Goal: Task Accomplishment & Management: Complete application form

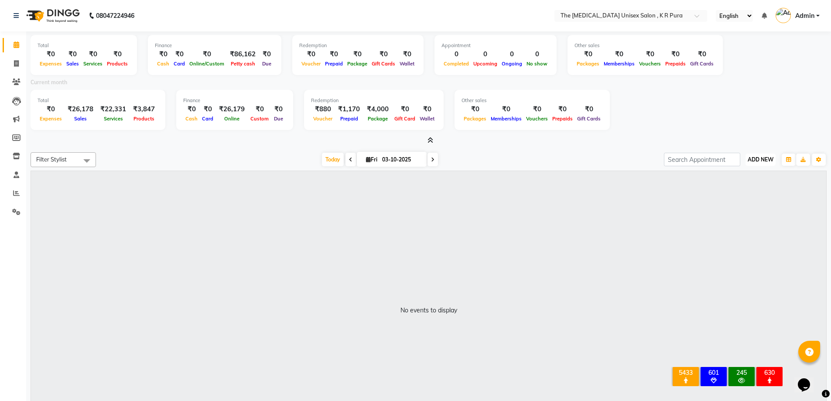
click at [762, 159] on span "ADD NEW" at bounding box center [761, 159] width 26 height 7
click at [729, 185] on link "Add Invoice" at bounding box center [740, 187] width 69 height 11
select select "service"
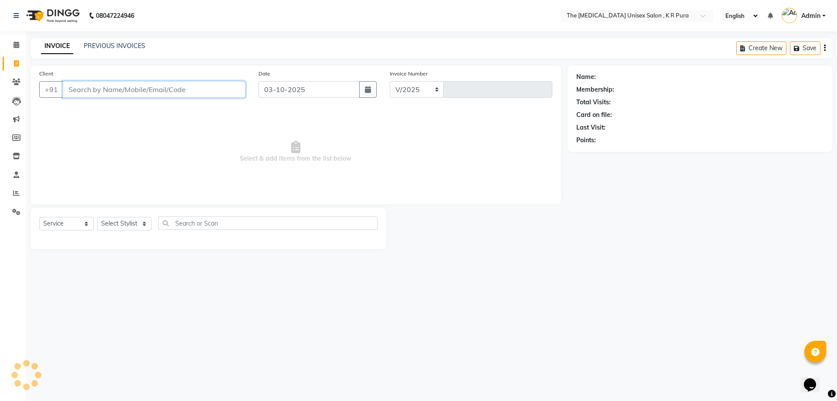
select select "4050"
type input "3156"
click at [91, 84] on input "Client" at bounding box center [154, 89] width 183 height 17
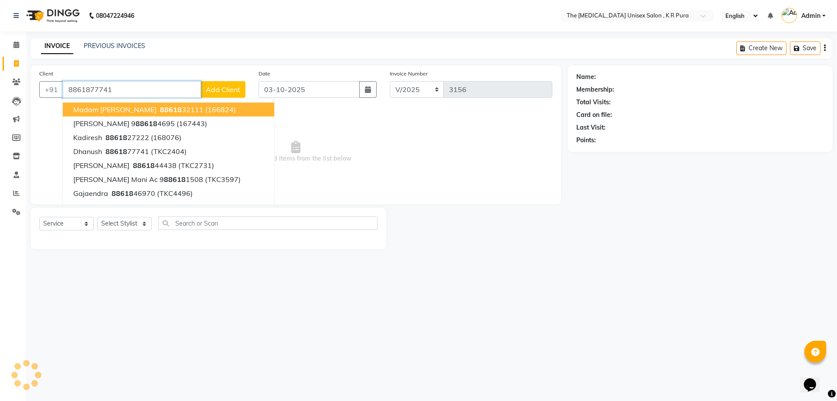
type input "8861877741"
select select "1: Object"
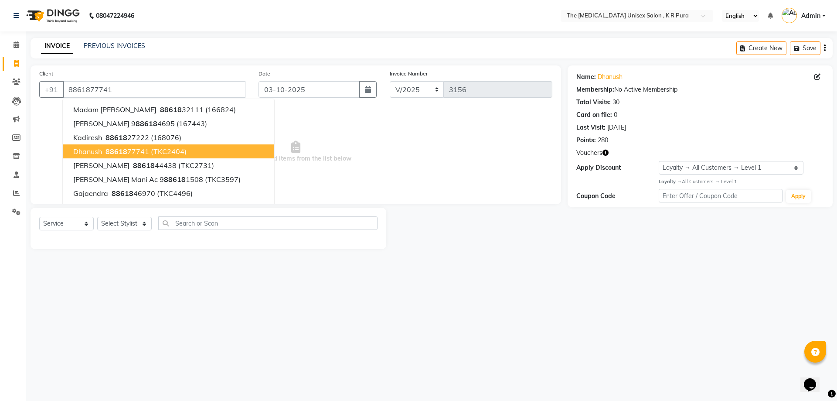
click at [600, 154] on span "Vouchers" at bounding box center [590, 152] width 26 height 9
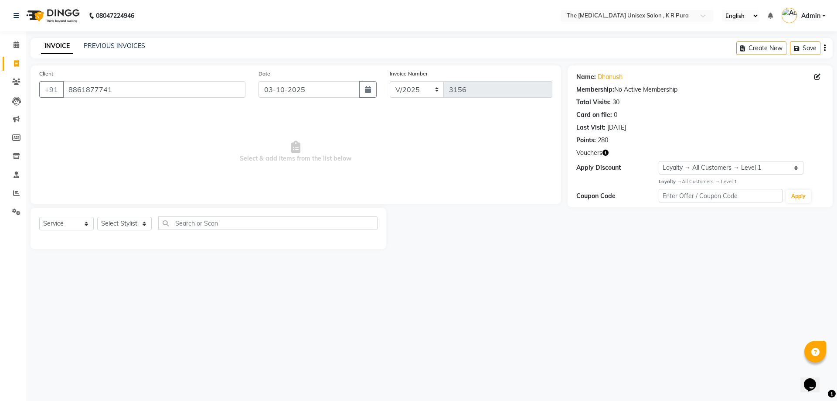
click at [608, 152] on icon "button" at bounding box center [606, 153] width 6 height 6
click at [142, 224] on select "Select Stylist [PERSON_NAME] [PERSON_NAME] [PERSON_NAME] [PERSON_NAME]" at bounding box center [124, 224] width 55 height 14
select select "21266"
click at [97, 217] on select "Select Stylist [PERSON_NAME] [PERSON_NAME] [PERSON_NAME] [PERSON_NAME]" at bounding box center [124, 224] width 55 height 14
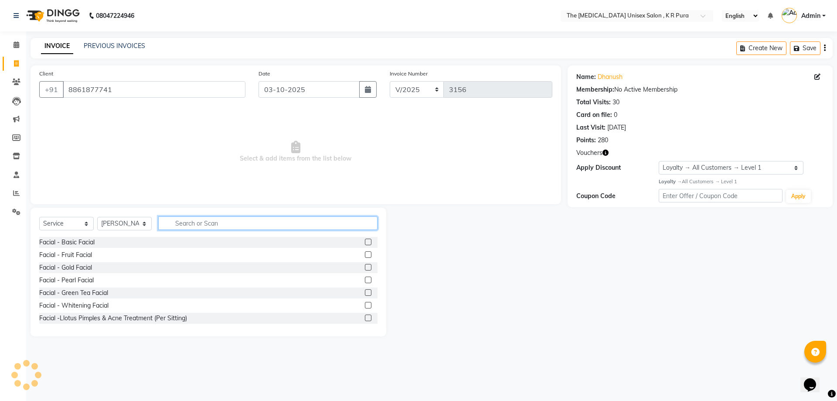
click at [197, 224] on input "text" at bounding box center [267, 223] width 219 height 14
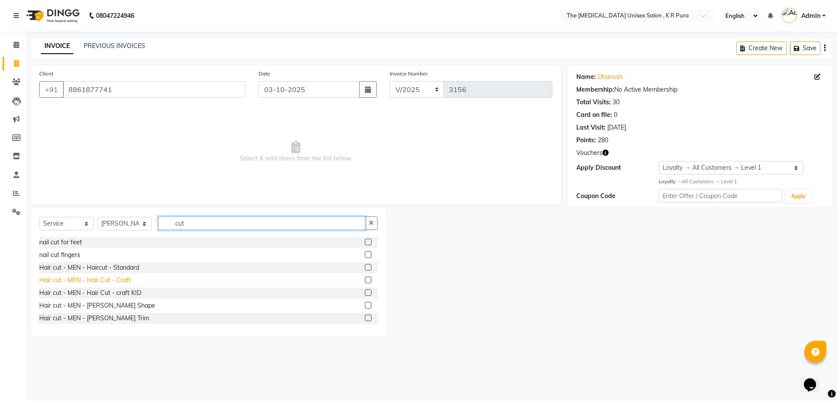
type input "cut"
click at [120, 278] on div "Hair cut - MEN - Hair Cut - Craft" at bounding box center [85, 280] width 92 height 9
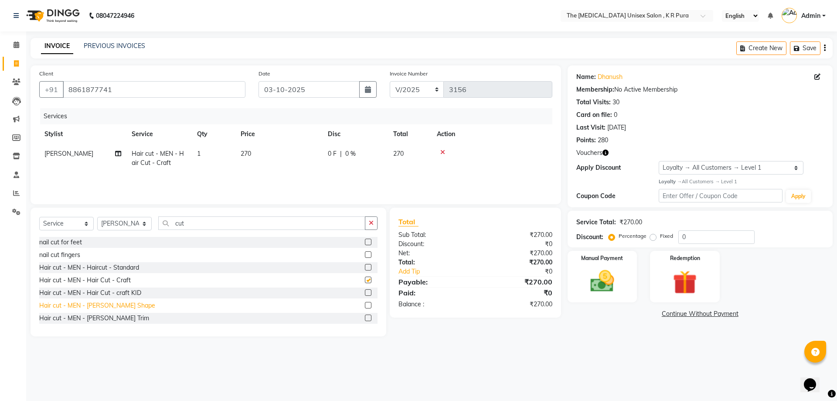
checkbox input "false"
click at [117, 306] on div "Hair cut - MEN - [PERSON_NAME] Shape" at bounding box center [97, 305] width 116 height 9
checkbox input "false"
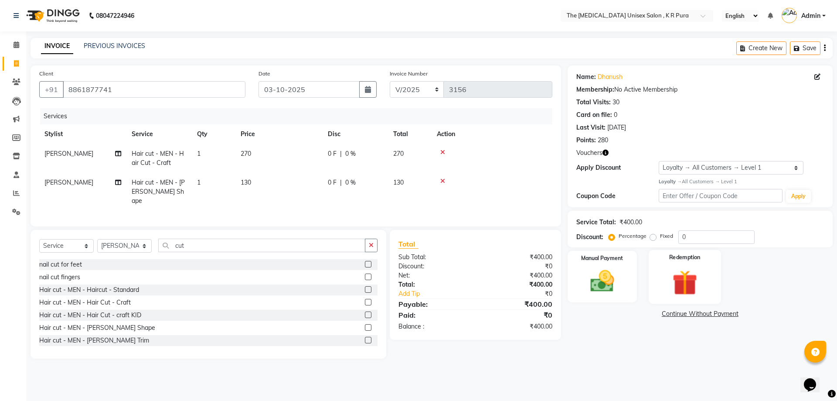
click at [673, 285] on img at bounding box center [685, 282] width 41 height 31
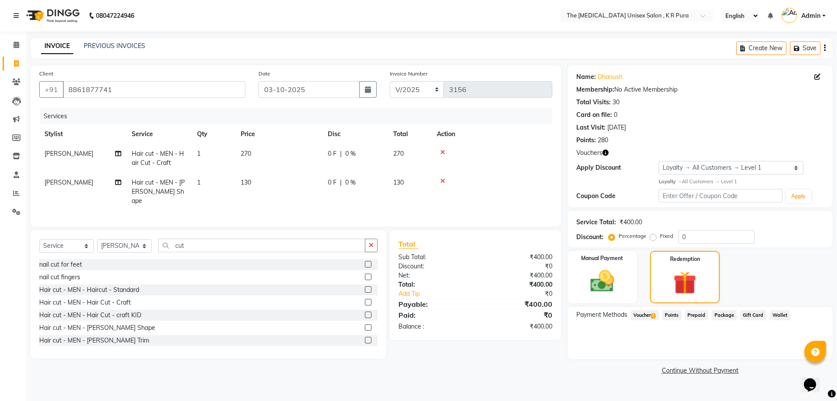
click at [649, 318] on span "Voucher 2" at bounding box center [645, 315] width 28 height 10
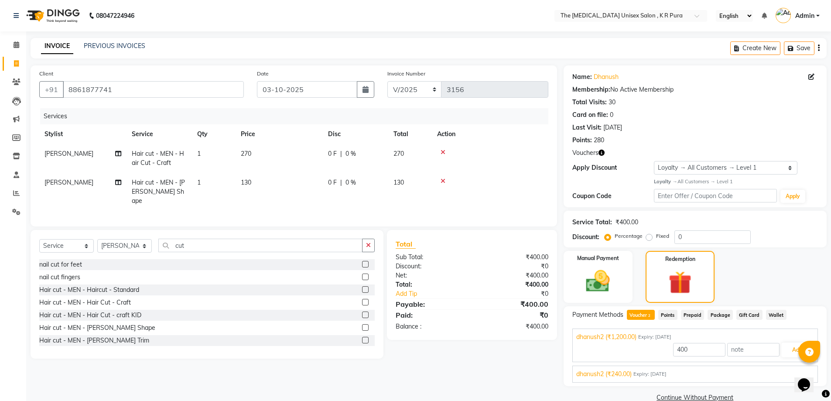
scroll to position [16, 0]
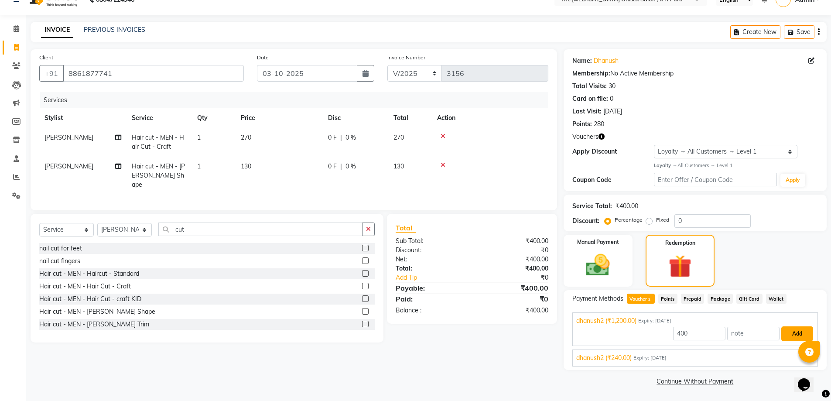
click at [789, 334] on button "Add" at bounding box center [797, 333] width 32 height 15
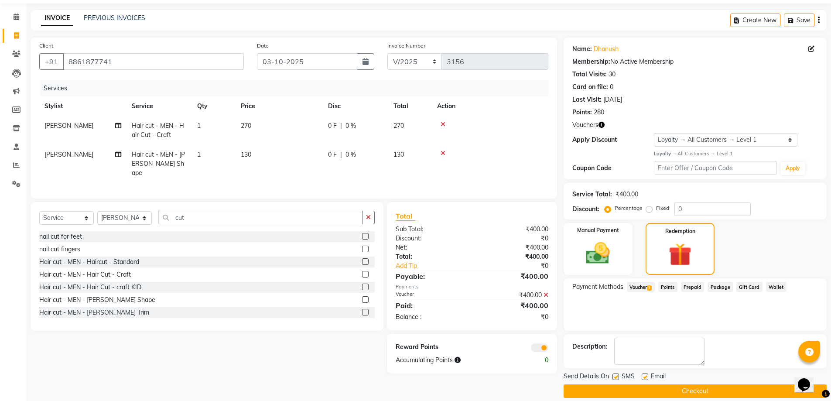
scroll to position [38, 0]
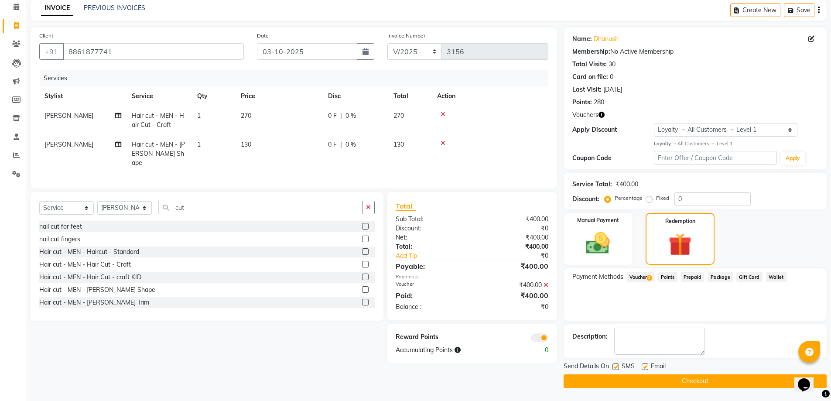
click at [737, 378] on button "Checkout" at bounding box center [694, 381] width 263 height 14
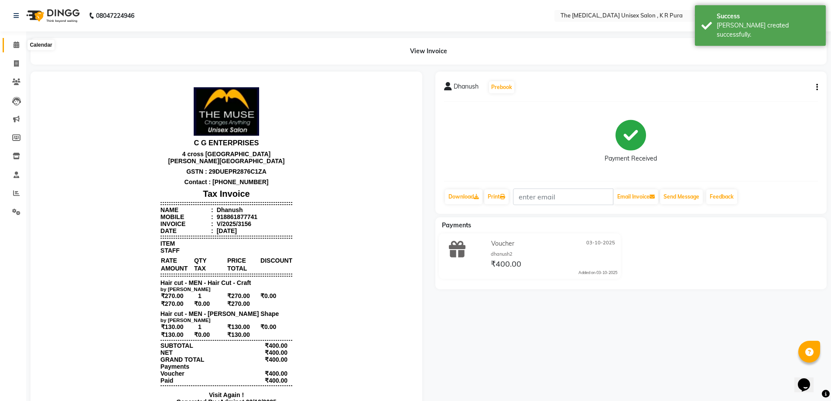
click at [14, 44] on icon at bounding box center [17, 44] width 6 height 7
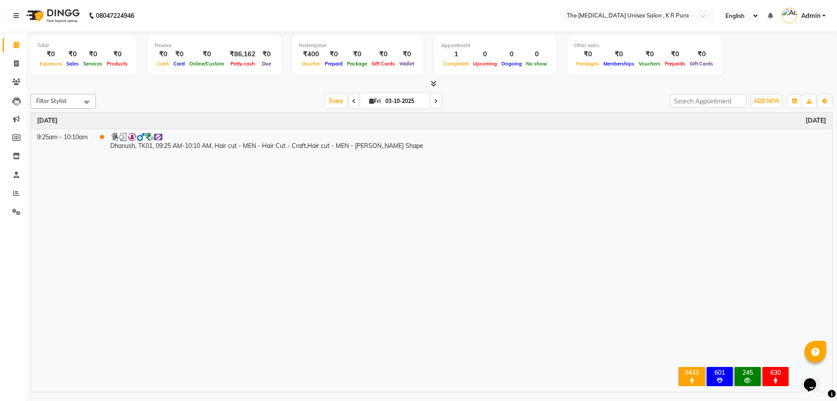
click at [434, 85] on icon at bounding box center [434, 83] width 6 height 7
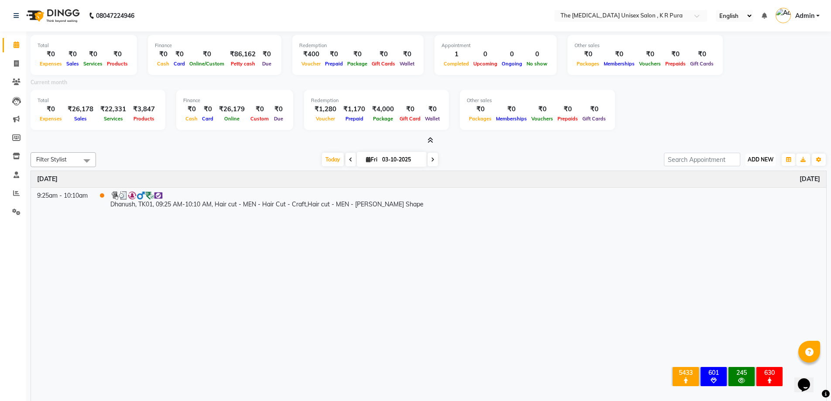
click at [757, 159] on span "ADD NEW" at bounding box center [761, 159] width 26 height 7
click at [737, 187] on link "Add Invoice" at bounding box center [740, 187] width 69 height 11
select select "service"
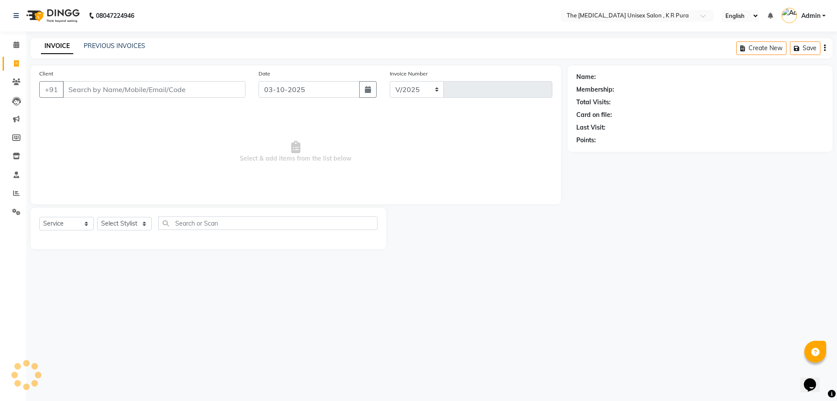
select select "4050"
type input "3157"
click at [122, 91] on input "Client" at bounding box center [154, 89] width 183 height 17
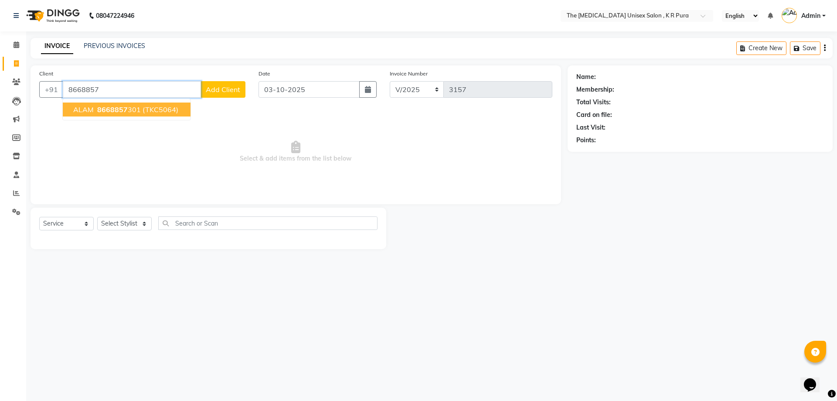
click at [121, 105] on span "8668857" at bounding box center [112, 109] width 31 height 9
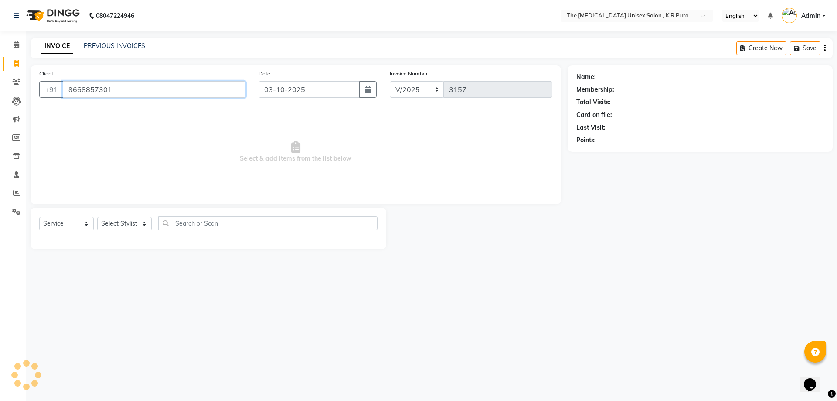
type input "8668857301"
select select "1: Object"
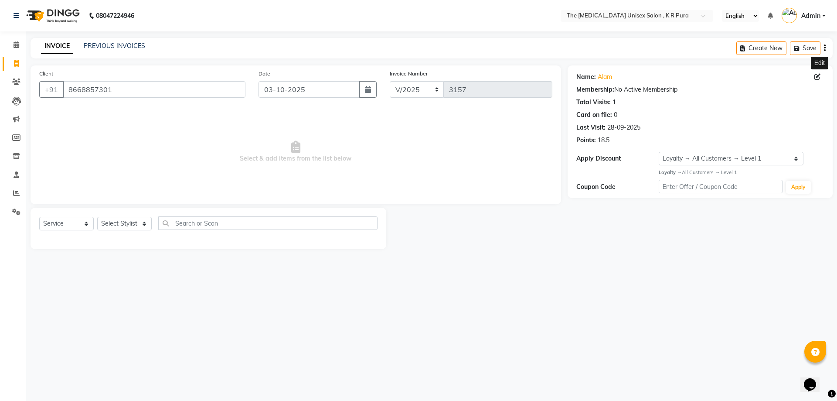
click at [820, 79] on icon at bounding box center [818, 77] width 6 height 6
select select "[DEMOGRAPHIC_DATA]"
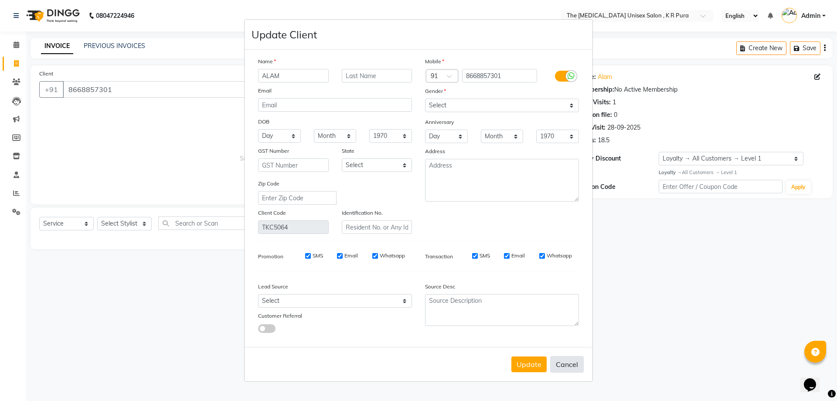
click at [557, 365] on button "Cancel" at bounding box center [567, 364] width 34 height 17
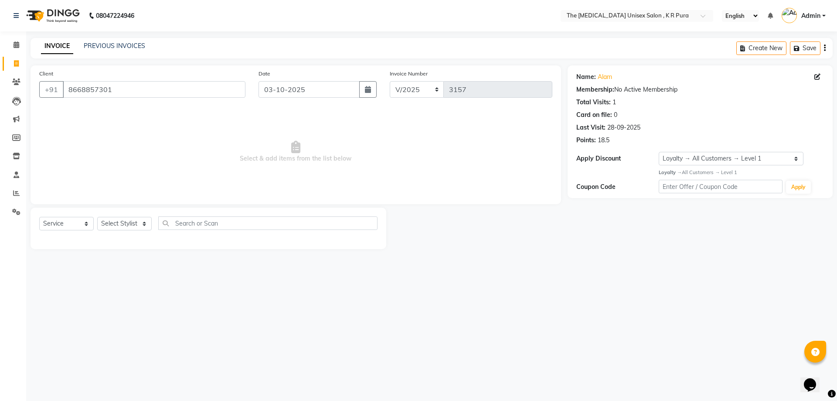
select select
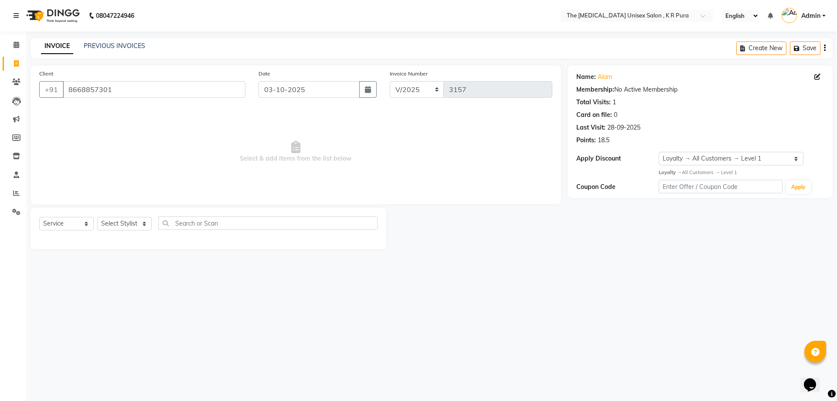
select select
checkbox input "false"
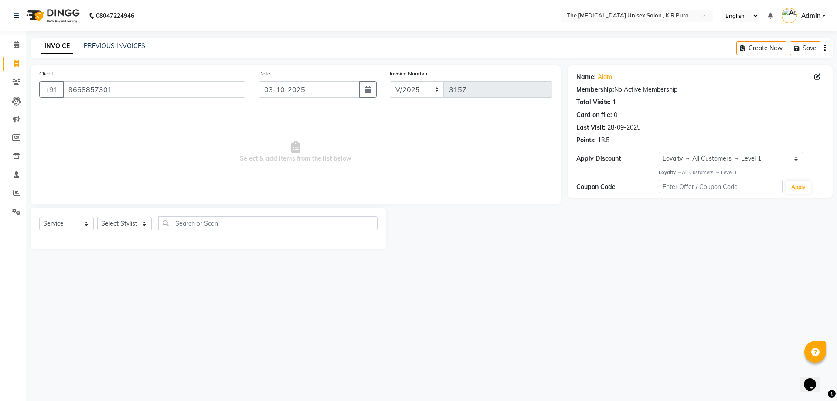
checkbox input "false"
click at [135, 220] on select "Select Stylist [PERSON_NAME] [PERSON_NAME] [PERSON_NAME] [PERSON_NAME]" at bounding box center [124, 224] width 55 height 14
select select "88538"
click at [97, 217] on select "Select Stylist [PERSON_NAME] [PERSON_NAME] [PERSON_NAME] [PERSON_NAME]" at bounding box center [124, 224] width 55 height 14
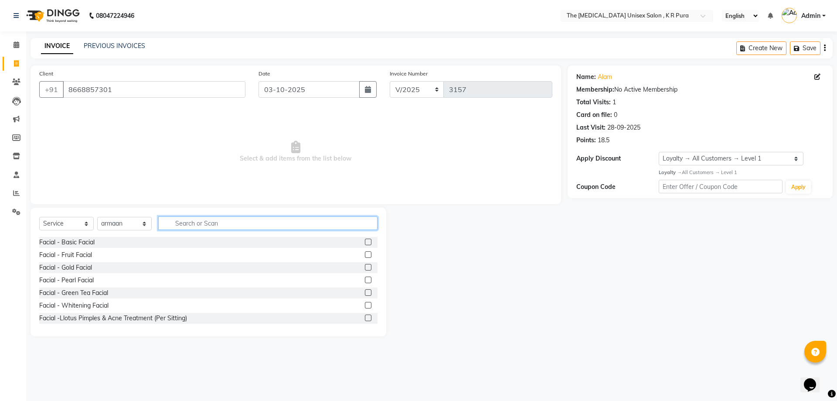
click at [181, 221] on input "text" at bounding box center [267, 223] width 219 height 14
type input "cut"
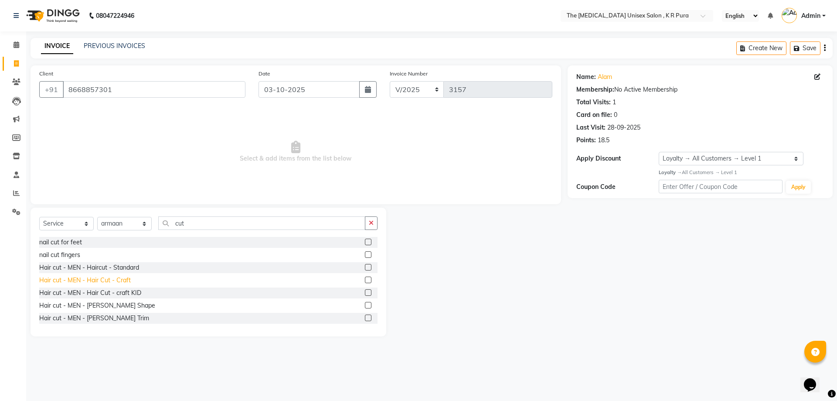
click at [105, 281] on div "Hair cut - MEN - Hair Cut - Craft" at bounding box center [85, 280] width 92 height 9
checkbox input "false"
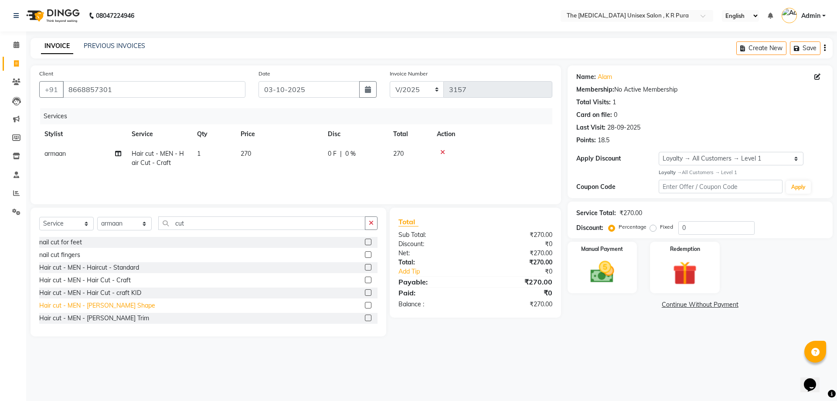
click at [109, 308] on div "Hair cut - MEN - [PERSON_NAME] Shape" at bounding box center [97, 305] width 116 height 9
checkbox input "false"
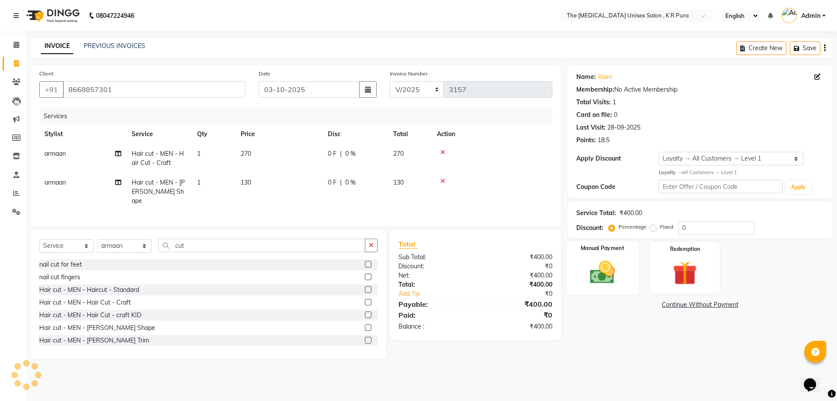
click at [616, 276] on img at bounding box center [602, 272] width 41 height 29
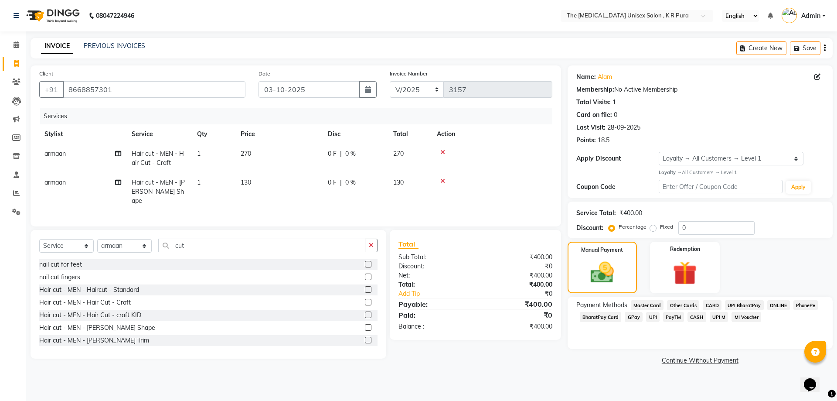
drag, startPoint x: 629, startPoint y: 317, endPoint x: 672, endPoint y: 326, distance: 43.3
click at [633, 318] on span "GPay" at bounding box center [634, 317] width 18 height 10
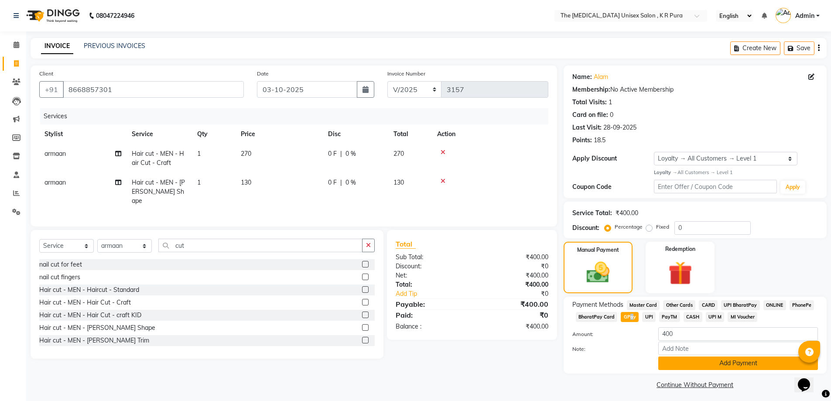
click at [715, 368] on button "Add Payment" at bounding box center [738, 363] width 160 height 14
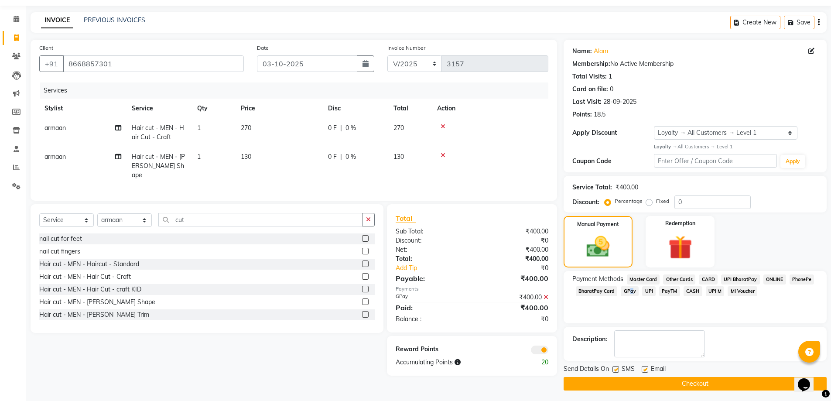
scroll to position [28, 0]
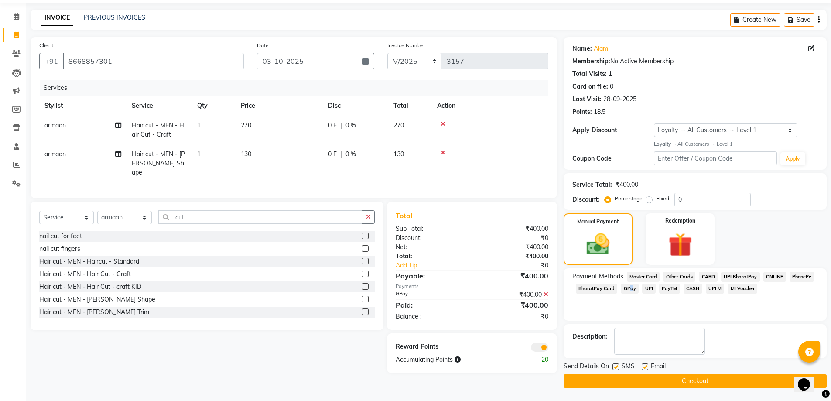
click at [711, 382] on button "Checkout" at bounding box center [694, 381] width 263 height 14
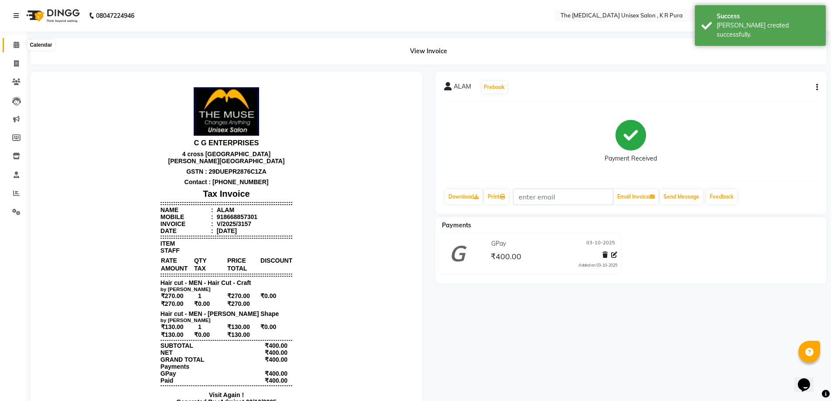
click at [19, 42] on icon at bounding box center [17, 44] width 6 height 7
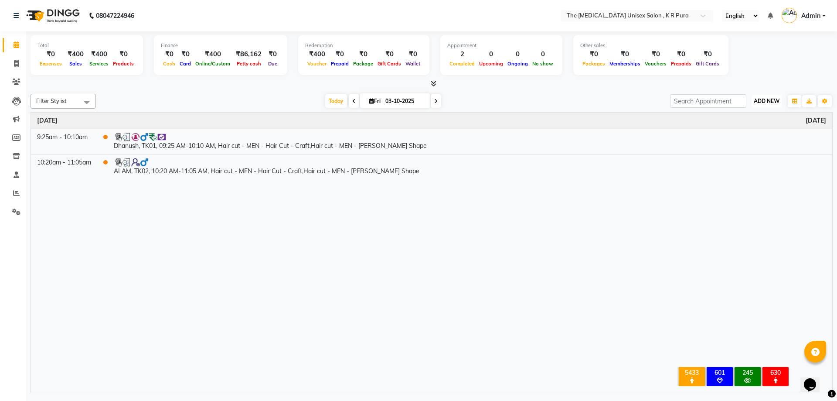
click at [766, 103] on span "ADD NEW" at bounding box center [767, 101] width 26 height 7
click at [745, 130] on link "Add Invoice" at bounding box center [747, 128] width 69 height 11
select select "service"
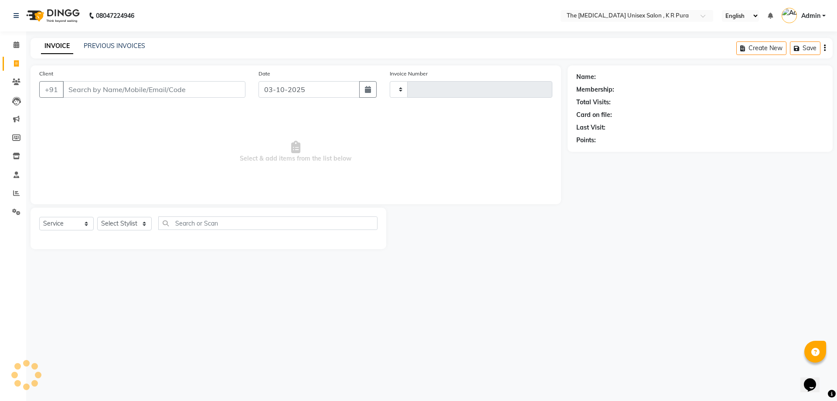
type input "3158"
select select "4050"
click at [92, 90] on input "Client" at bounding box center [154, 89] width 183 height 17
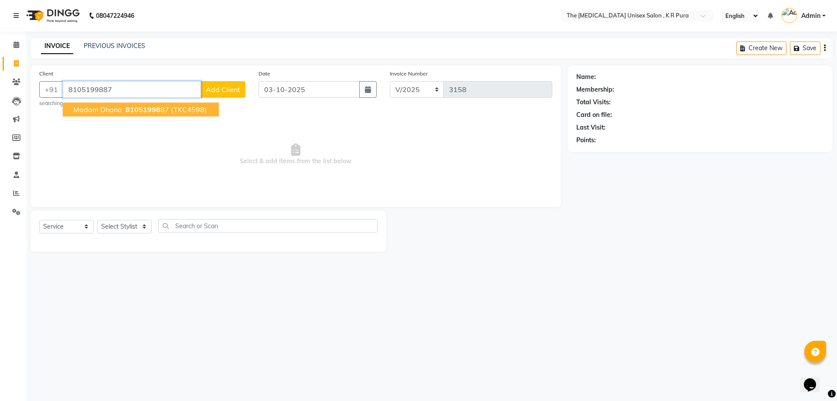
type input "8105199887"
click at [124, 111] on ngb-highlight "8105199887" at bounding box center [146, 109] width 45 height 9
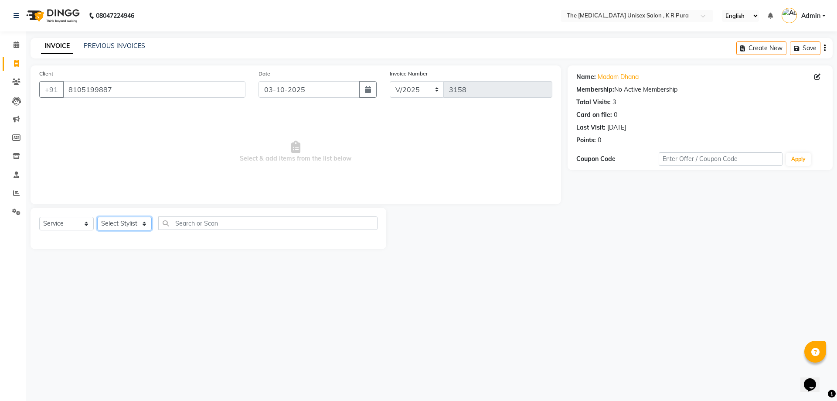
click at [131, 228] on select "Select Stylist [PERSON_NAME] [PERSON_NAME] [PERSON_NAME] [PERSON_NAME]" at bounding box center [124, 224] width 55 height 14
select select "86389"
click at [97, 217] on select "Select Stylist [PERSON_NAME] [PERSON_NAME] [PERSON_NAME] [PERSON_NAME]" at bounding box center [124, 224] width 55 height 14
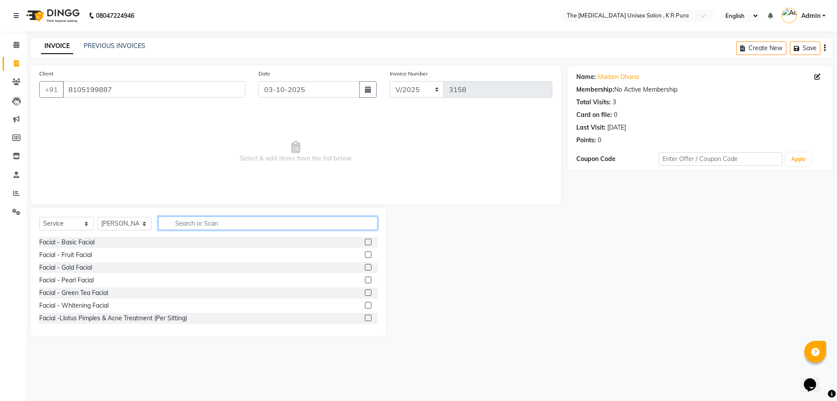
click at [183, 227] on input "text" at bounding box center [267, 223] width 219 height 14
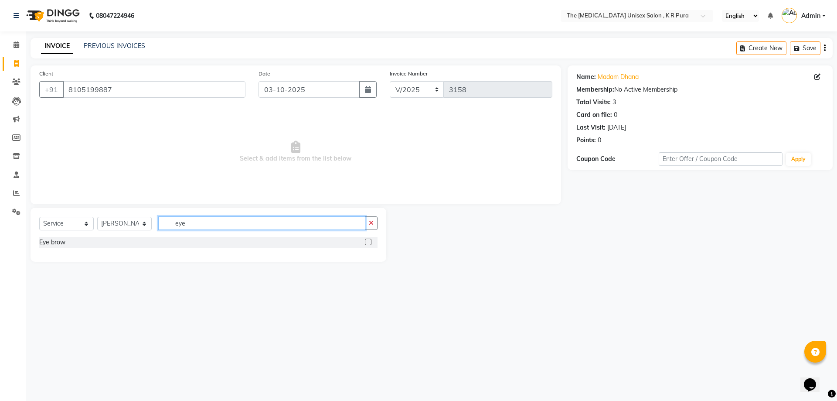
type input "eye"
click at [44, 247] on div "Eye brow" at bounding box center [208, 242] width 338 height 11
click at [55, 244] on div "Eye brow" at bounding box center [52, 242] width 26 height 9
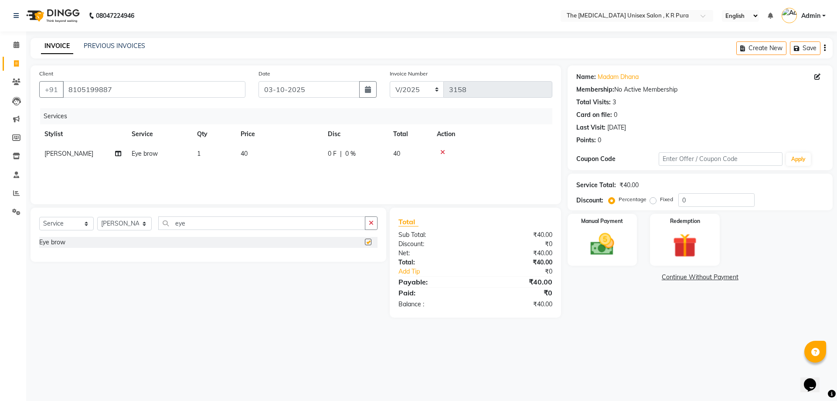
checkbox input "false"
click at [204, 223] on input "eye" at bounding box center [261, 223] width 207 height 14
type input "e"
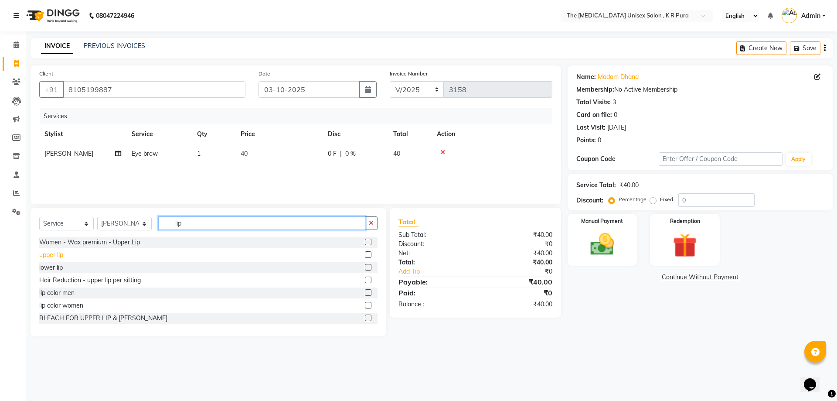
type input "lip"
click at [48, 257] on div "upper lip" at bounding box center [51, 254] width 24 height 9
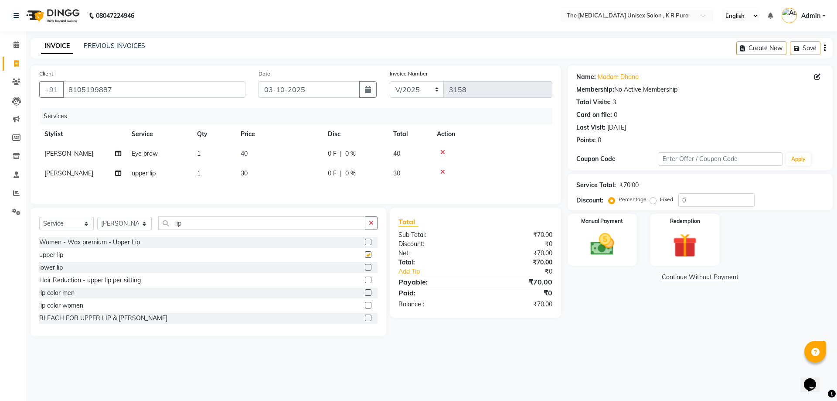
checkbox input "false"
click at [196, 227] on input "lip" at bounding box center [261, 223] width 207 height 14
type input "l"
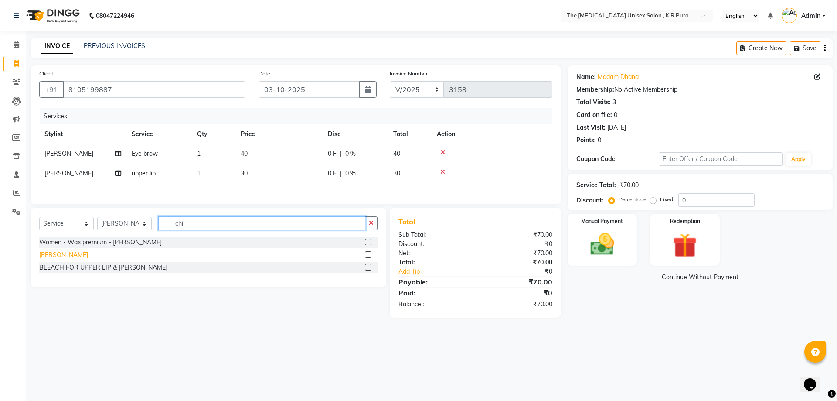
type input "chi"
click at [47, 256] on div "[PERSON_NAME]" at bounding box center [63, 254] width 49 height 9
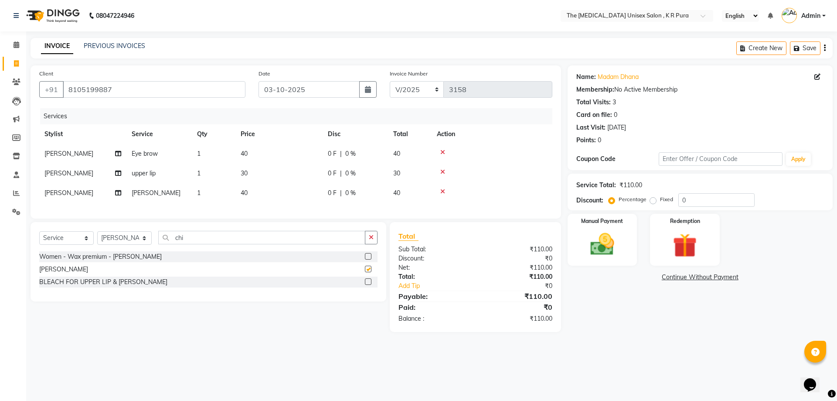
checkbox input "false"
click at [604, 242] on img at bounding box center [602, 244] width 41 height 29
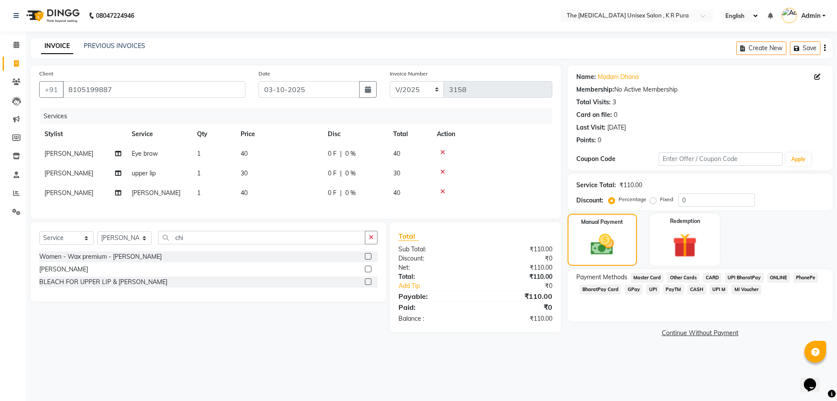
click at [629, 288] on span "GPay" at bounding box center [634, 289] width 18 height 10
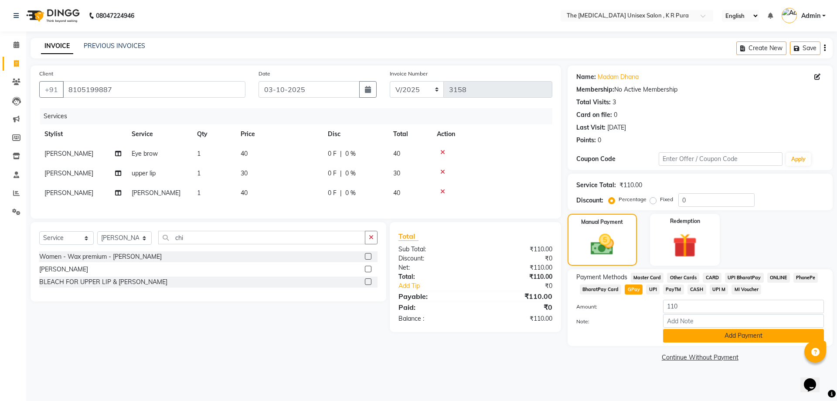
click at [714, 333] on button "Add Payment" at bounding box center [743, 336] width 161 height 14
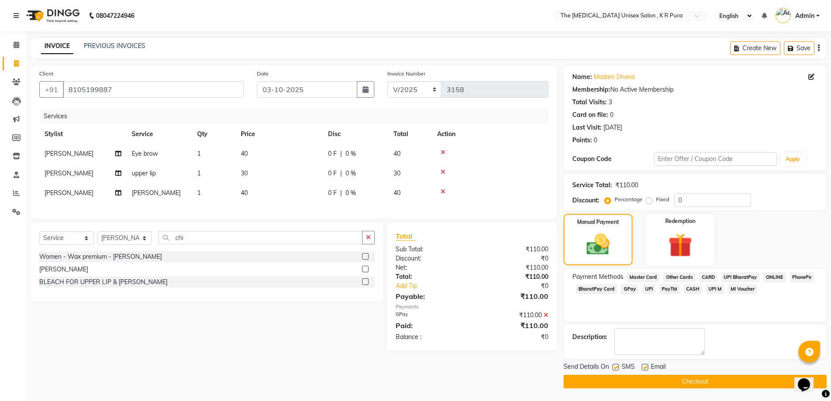
scroll to position [0, 0]
click at [711, 383] on button "Checkout" at bounding box center [694, 381] width 263 height 14
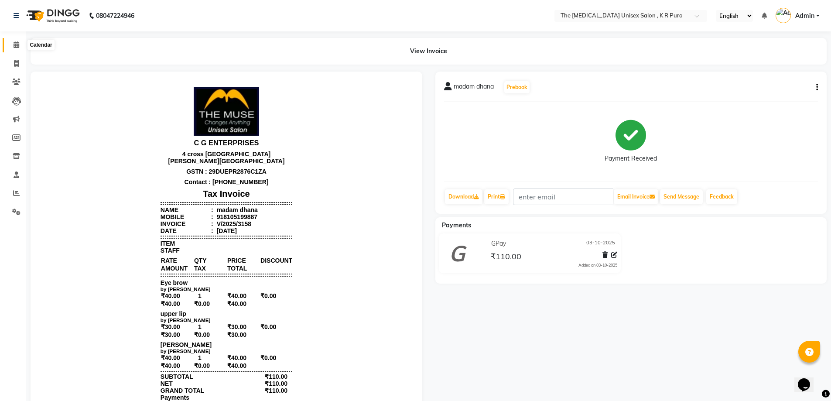
click at [19, 46] on icon at bounding box center [17, 44] width 6 height 7
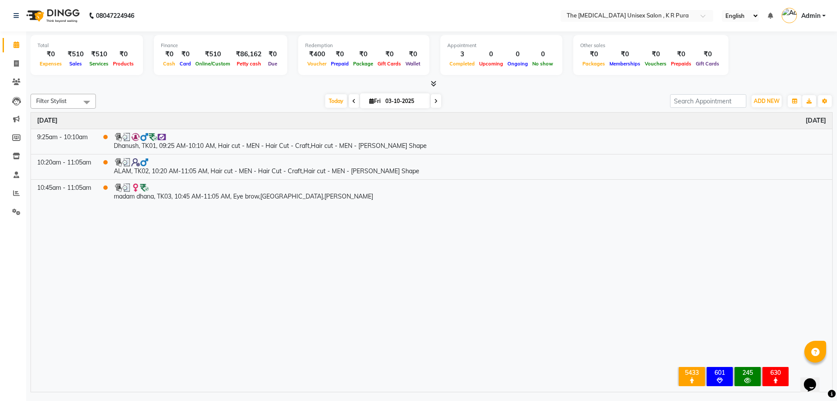
click at [434, 84] on icon at bounding box center [434, 83] width 6 height 7
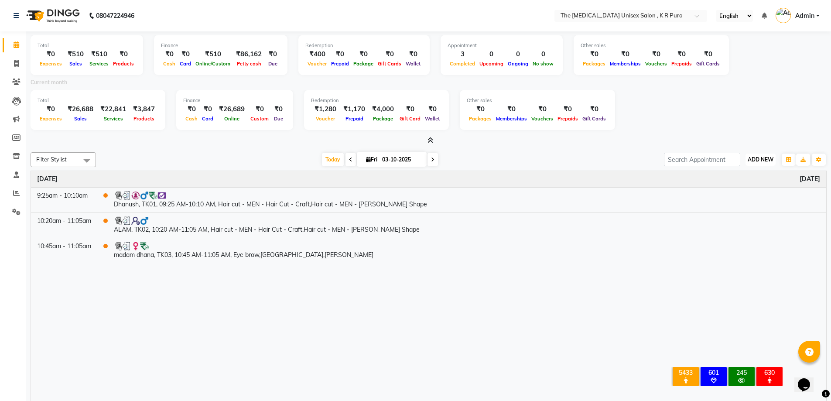
click at [755, 162] on span "ADD NEW" at bounding box center [761, 159] width 26 height 7
click at [736, 190] on link "Add Invoice" at bounding box center [740, 187] width 69 height 11
select select "service"
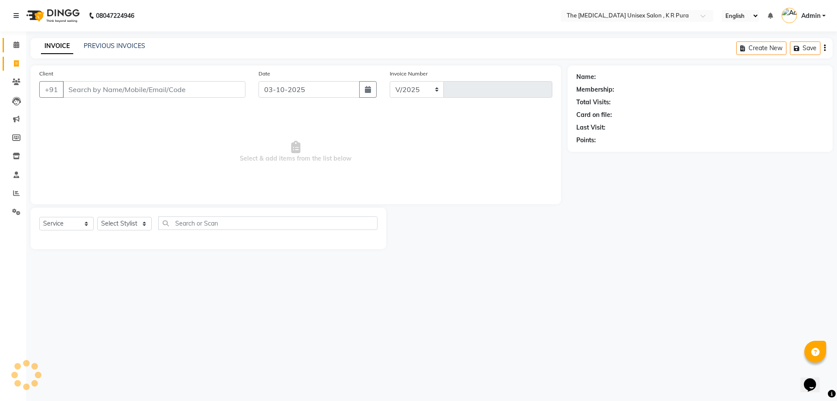
select select "4050"
type input "3159"
click at [103, 86] on input "Client" at bounding box center [154, 89] width 183 height 17
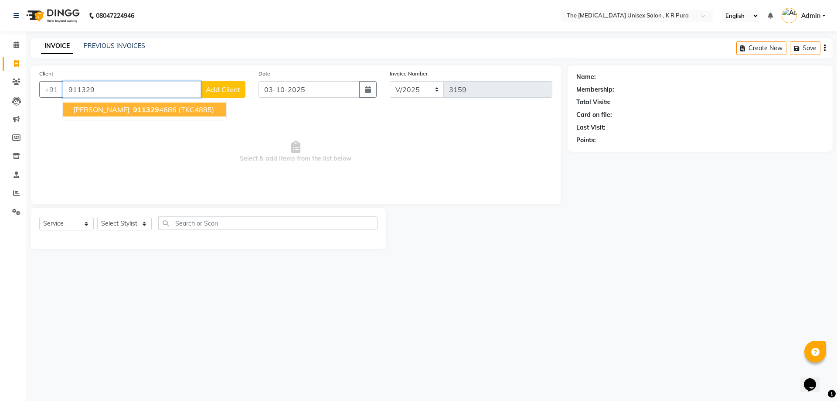
click at [102, 85] on input "911329" at bounding box center [132, 89] width 138 height 17
type input "9"
click at [125, 110] on span "[PERSON_NAME] 49057" at bounding box center [113, 109] width 80 height 9
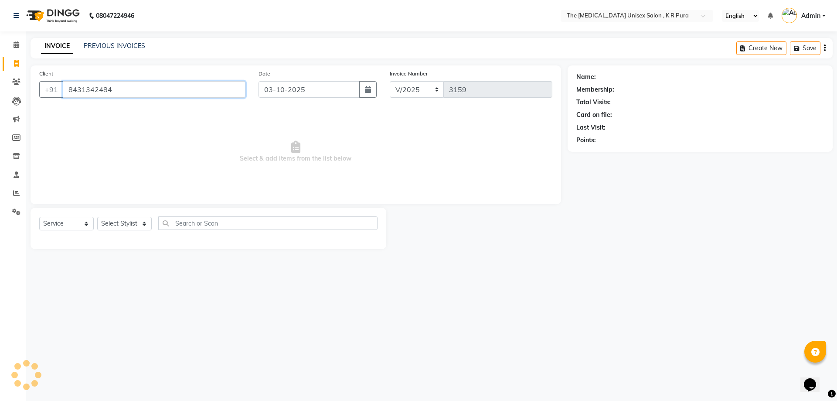
type input "8431342484"
select select "1: Object"
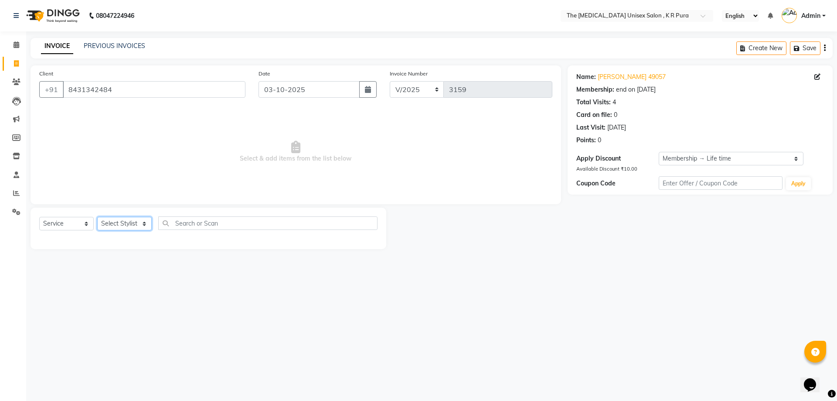
click at [135, 224] on select "Select Stylist [PERSON_NAME] [PERSON_NAME] [PERSON_NAME] [PERSON_NAME]" at bounding box center [124, 224] width 55 height 14
select select "88538"
click at [97, 217] on select "Select Stylist [PERSON_NAME] [PERSON_NAME] [PERSON_NAME] [PERSON_NAME]" at bounding box center [124, 224] width 55 height 14
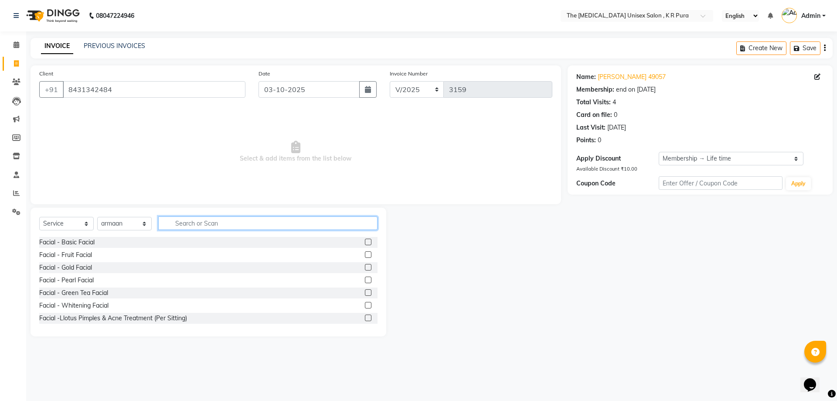
click at [195, 225] on input "text" at bounding box center [267, 223] width 219 height 14
type input "cut"
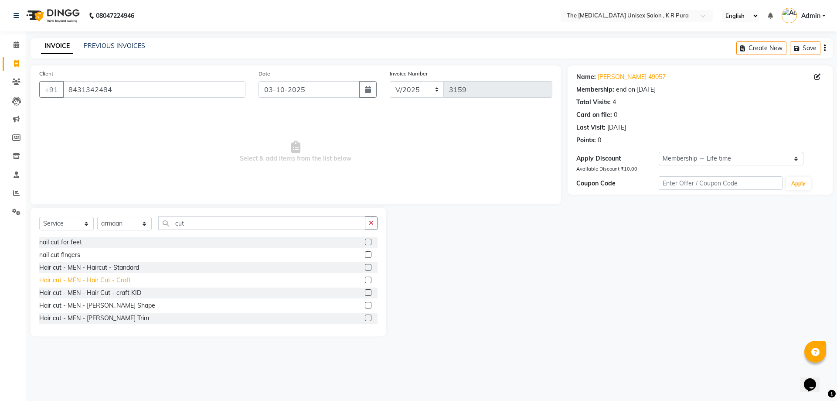
click at [115, 283] on div "Hair cut - MEN - Hair Cut - Craft" at bounding box center [85, 280] width 92 height 9
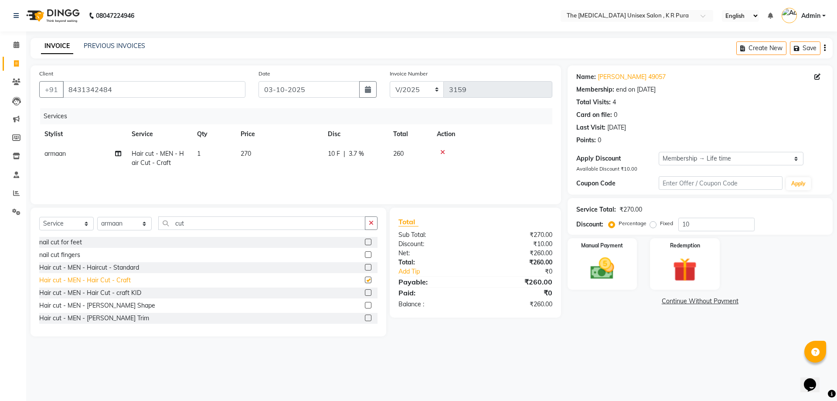
checkbox input "false"
click at [683, 156] on select "Select Membership → Life time" at bounding box center [731, 159] width 145 height 14
select select "0:"
click at [659, 152] on select "Select Membership → Life time" at bounding box center [731, 159] width 145 height 14
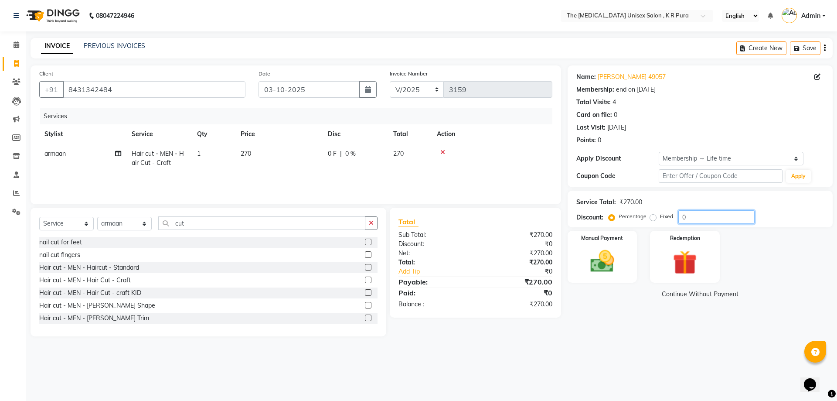
click at [679, 221] on input "0" at bounding box center [717, 217] width 76 height 14
type input "10"
click at [593, 268] on img at bounding box center [602, 261] width 41 height 29
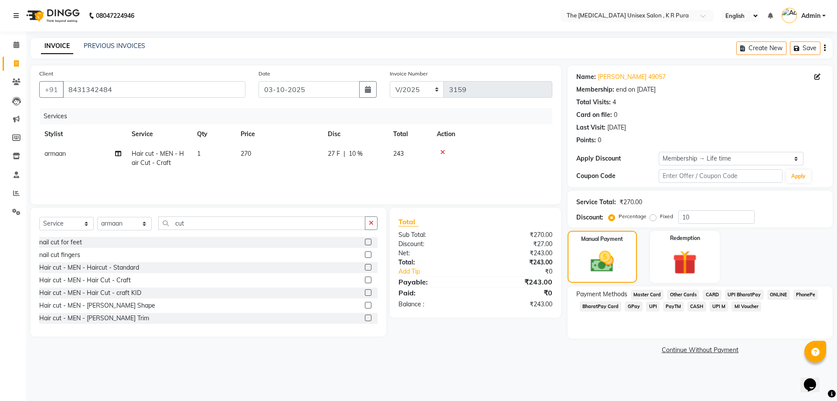
click at [629, 307] on span "GPay" at bounding box center [634, 306] width 18 height 10
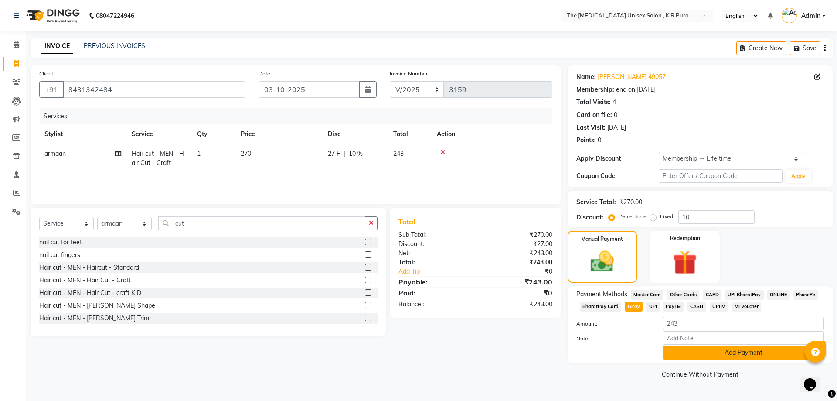
click at [705, 353] on button "Add Payment" at bounding box center [743, 353] width 161 height 14
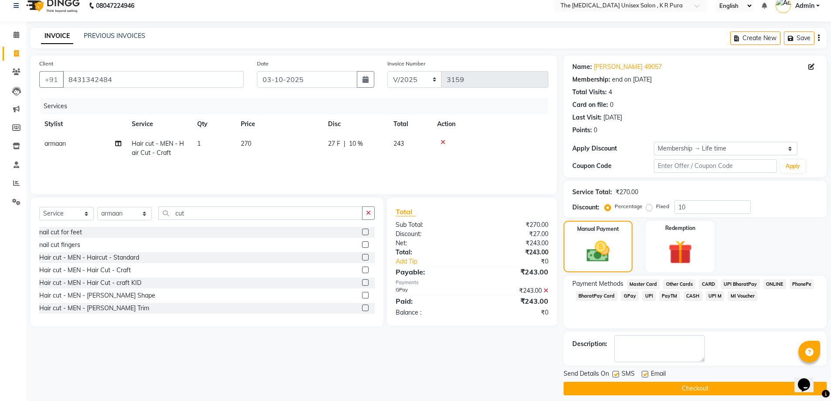
scroll to position [17, 0]
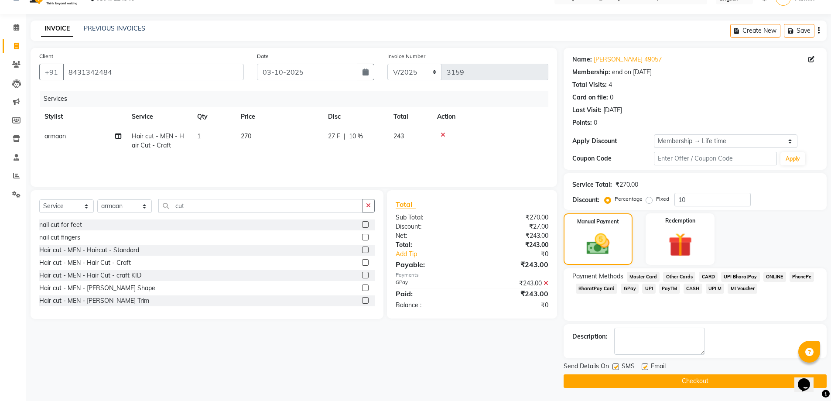
click at [692, 382] on button "Checkout" at bounding box center [694, 381] width 263 height 14
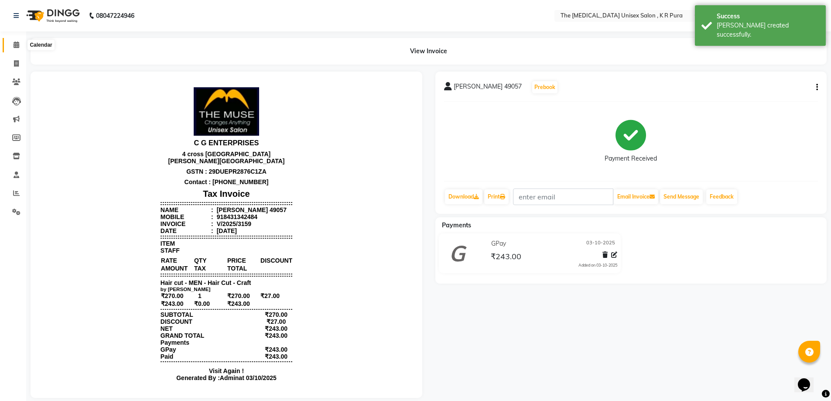
click at [18, 46] on icon at bounding box center [17, 44] width 6 height 7
